Goal: Navigation & Orientation: Find specific page/section

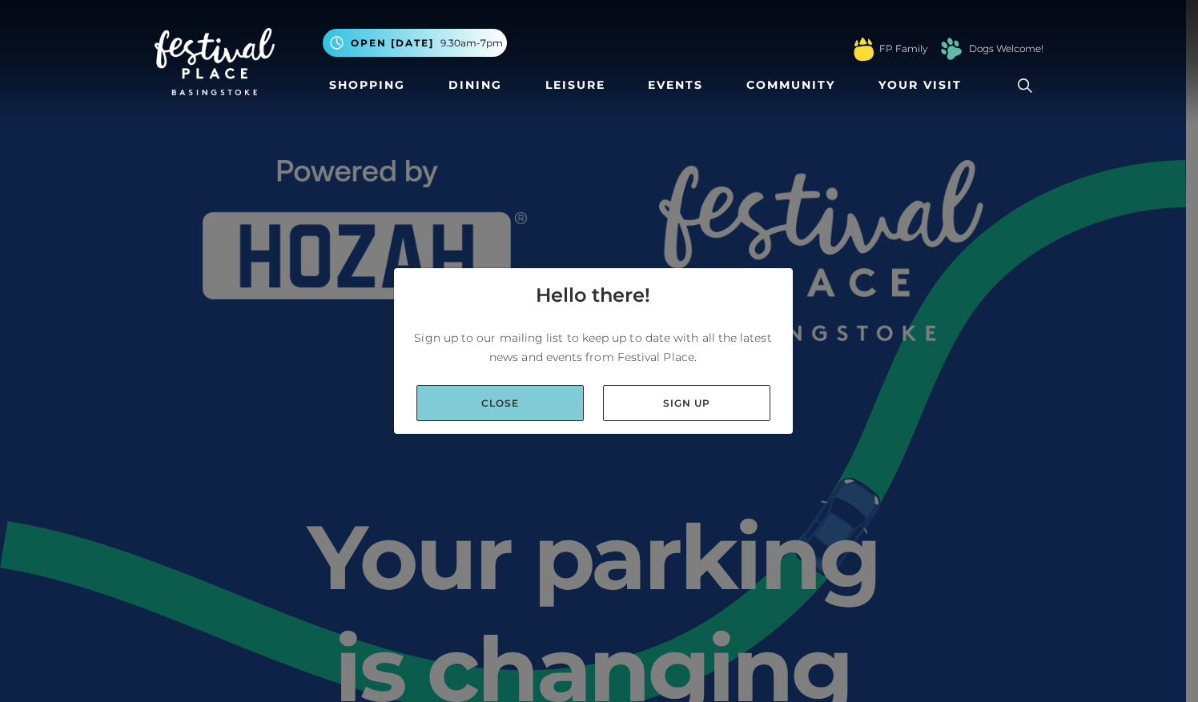
click at [541, 415] on link "Close" at bounding box center [499, 403] width 167 height 36
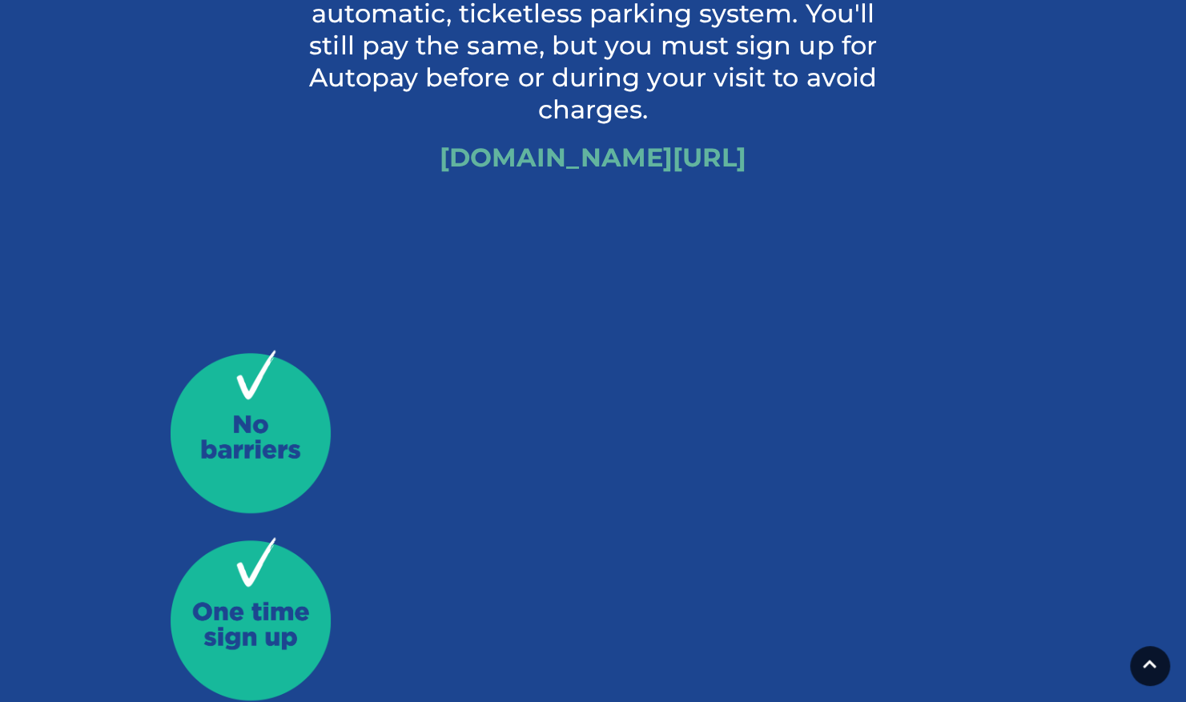
scroll to position [588, 0]
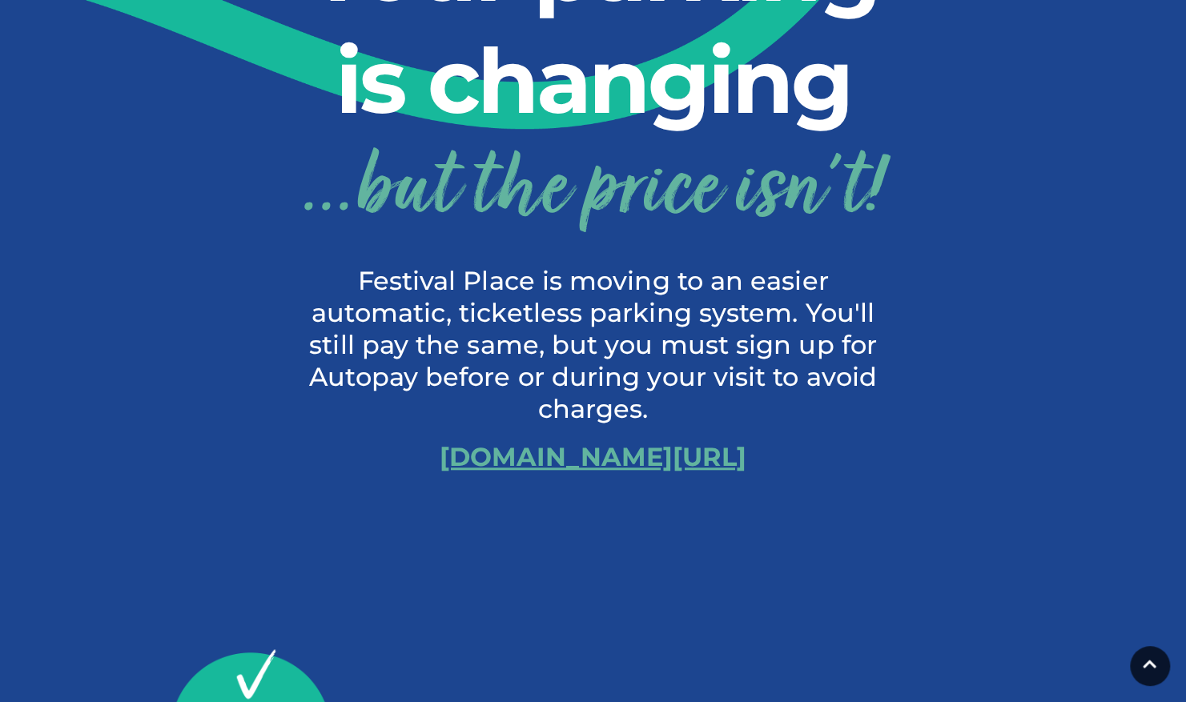
click at [548, 449] on link "[DOMAIN_NAME][URL]" at bounding box center [592, 456] width 307 height 31
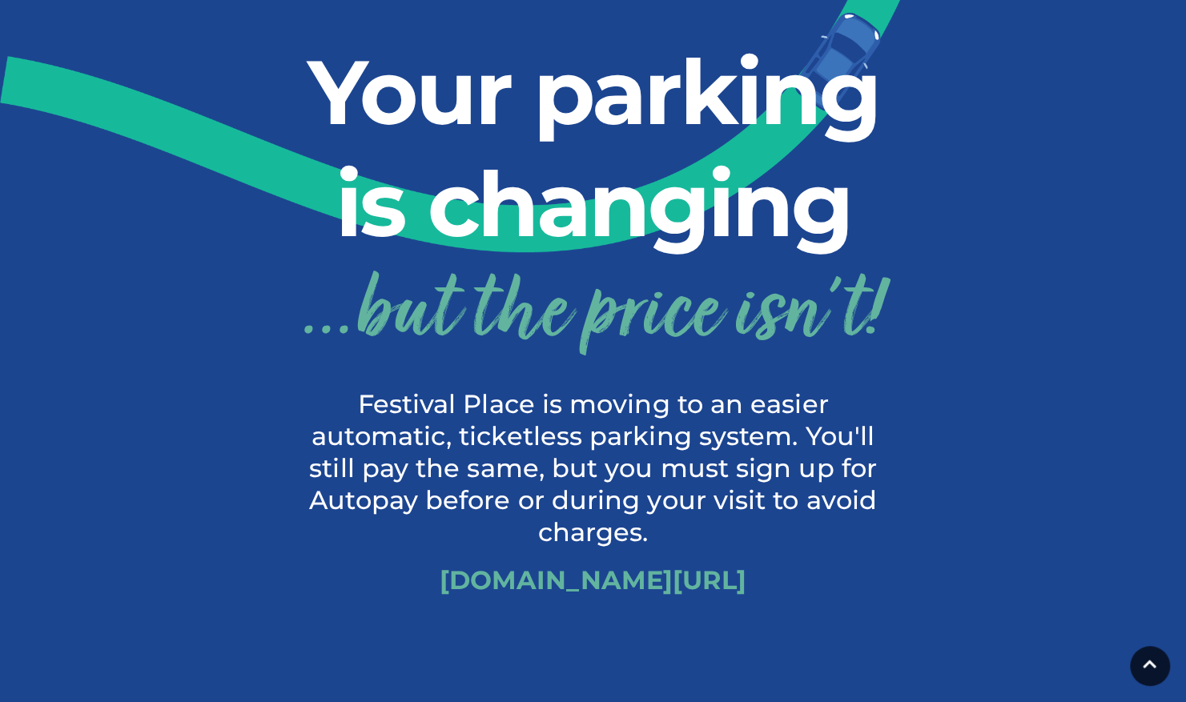
scroll to position [550, 0]
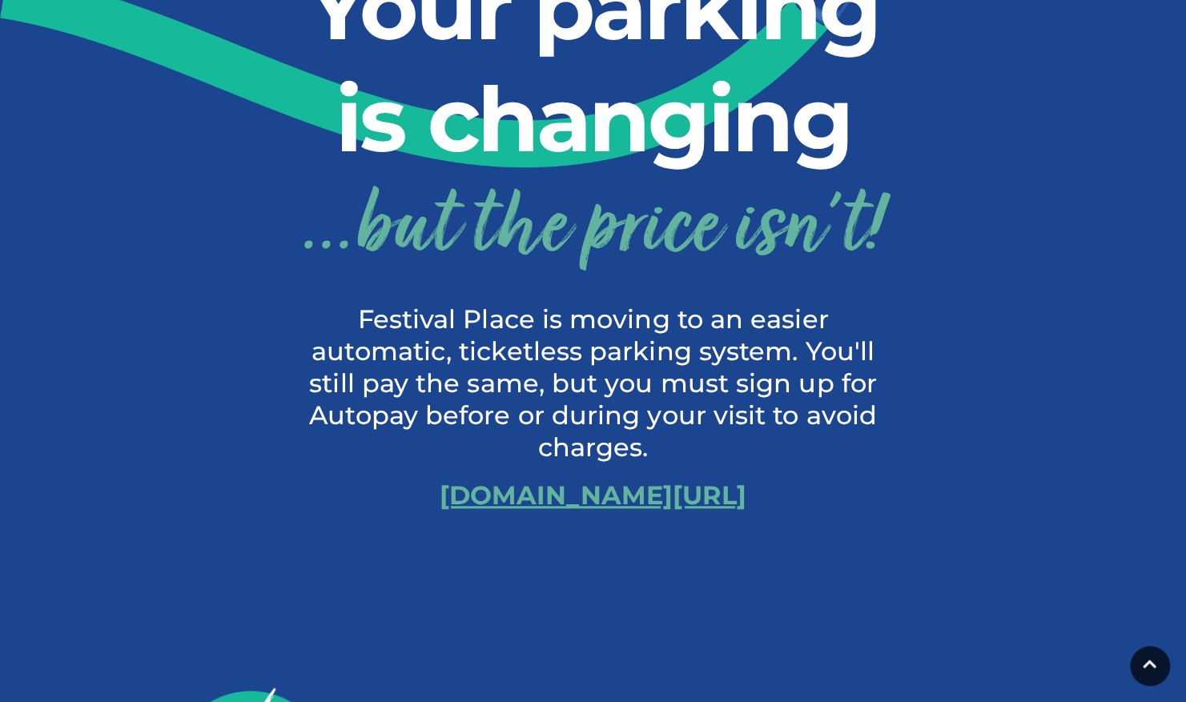
click at [620, 492] on link "[DOMAIN_NAME][URL]" at bounding box center [592, 495] width 307 height 31
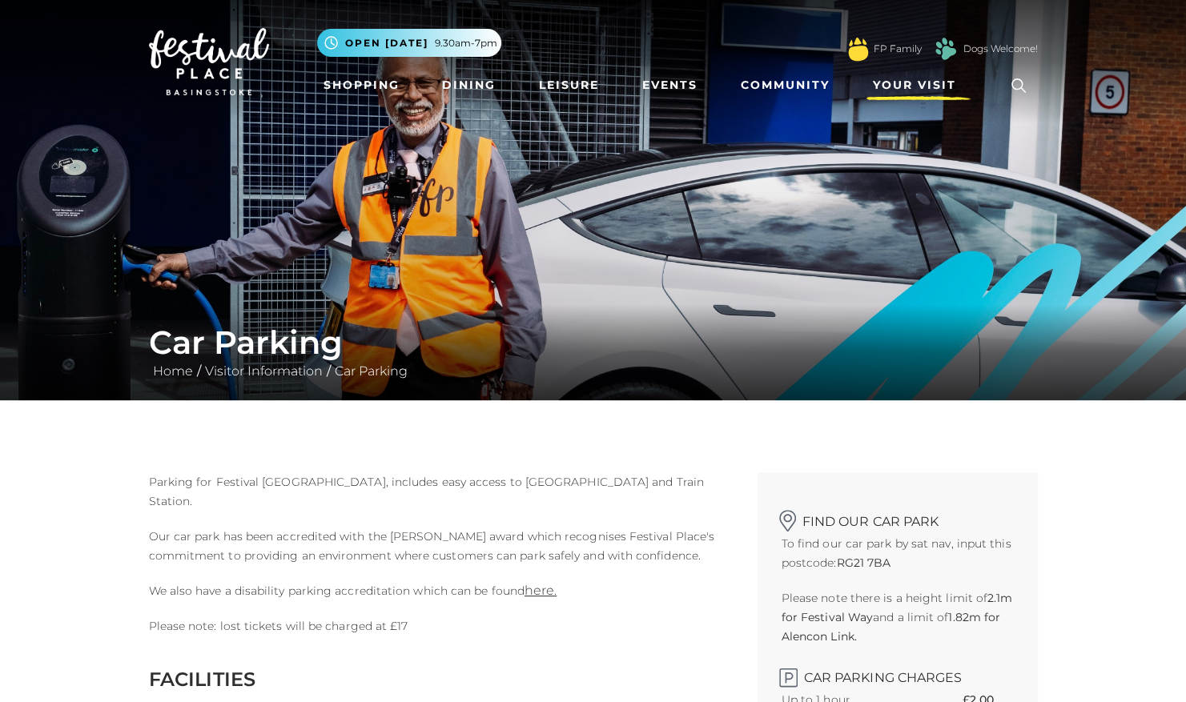
click at [885, 83] on span "Your Visit" at bounding box center [914, 85] width 83 height 17
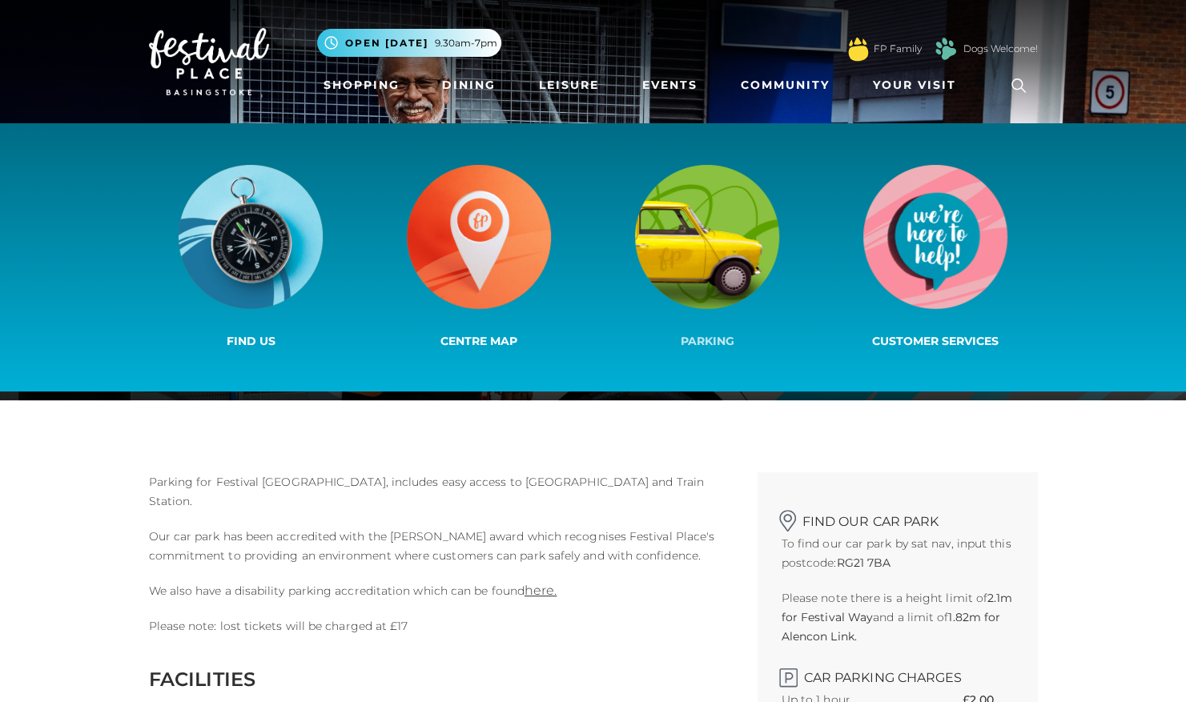
click at [773, 231] on img at bounding box center [707, 237] width 144 height 144
